Goal: Transaction & Acquisition: Purchase product/service

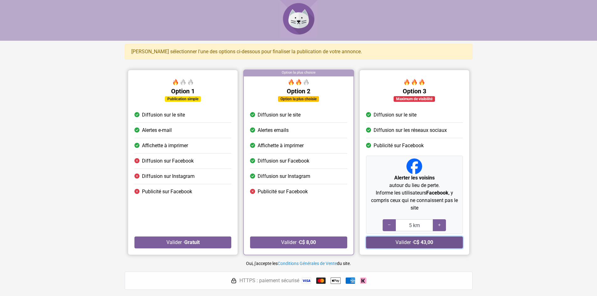
click at [417, 244] on strong "C$ 43,00" at bounding box center [423, 242] width 20 height 6
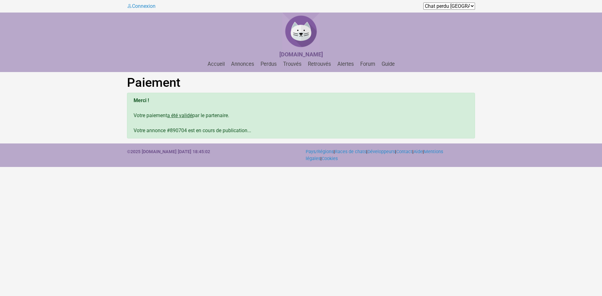
click at [465, 7] on select "Chat perdu [GEOGRAPHIC_DATA] Chat perdu Andorre Chat perdu [GEOGRAPHIC_DATA] Ch…" at bounding box center [449, 6] width 52 height 7
click at [493, 7] on header "Connexion Chat perdu [GEOGRAPHIC_DATA] Chat perdu Andorre Chat perdu [GEOGRAPHI…" at bounding box center [301, 30] width 602 height 60
click at [267, 64] on link "Perdus" at bounding box center [268, 64] width 21 height 6
